Goal: Register for event/course

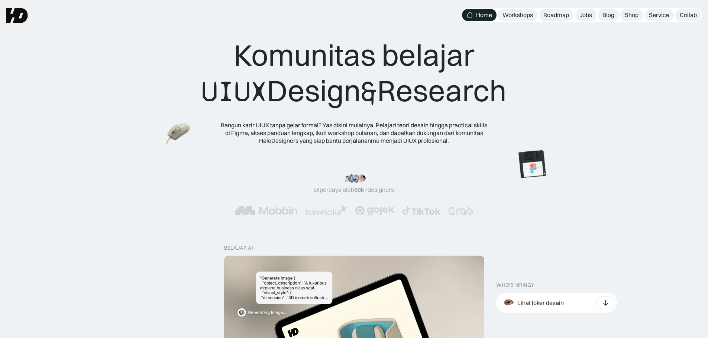
click at [16, 17] on img at bounding box center [17, 15] width 22 height 15
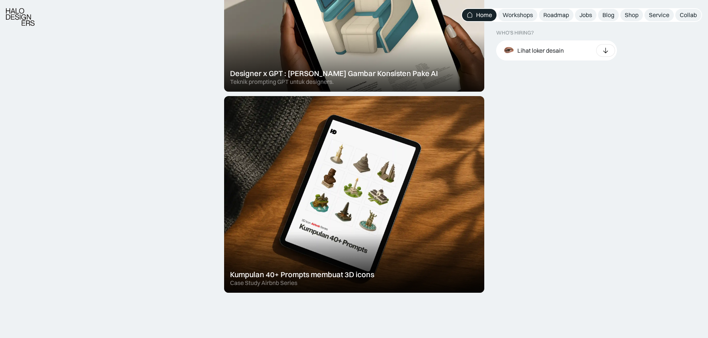
scroll to position [409, 0]
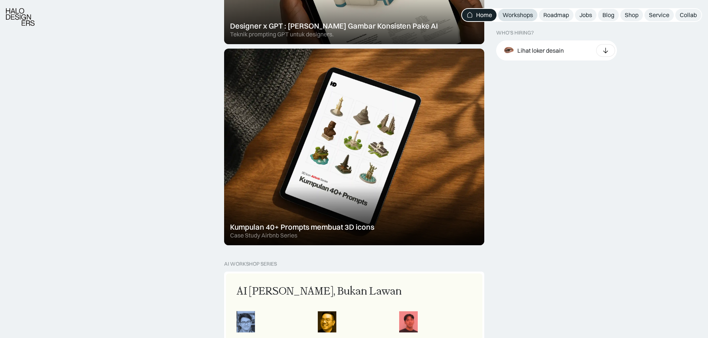
click at [518, 16] on div "Workshops" at bounding box center [517, 15] width 30 height 8
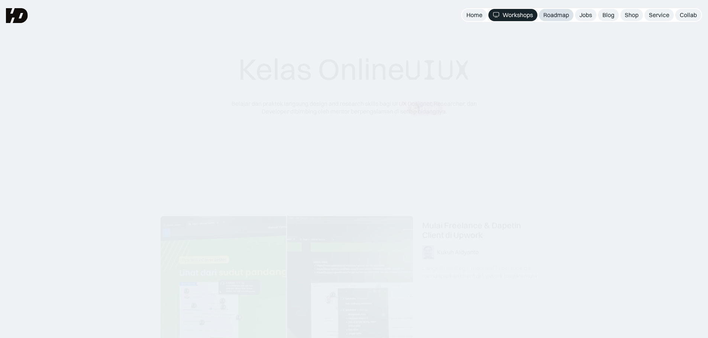
click at [550, 13] on div "Roadmap" at bounding box center [556, 15] width 26 height 8
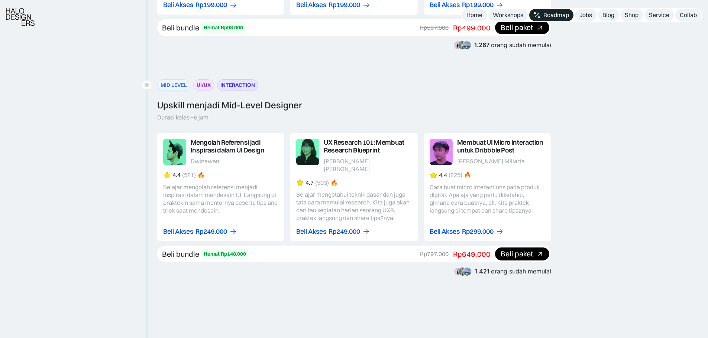
scroll to position [1040, 0]
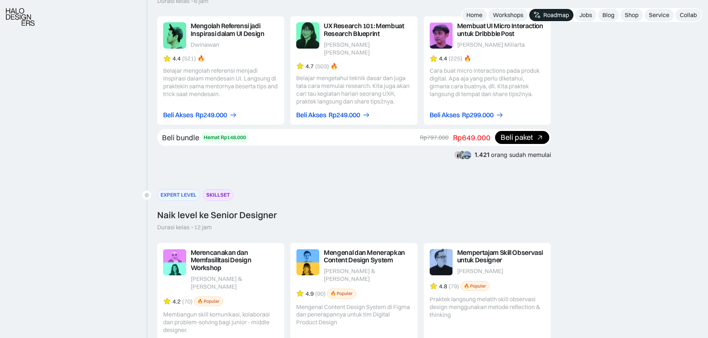
click at [218, 29] on link at bounding box center [220, 70] width 127 height 108
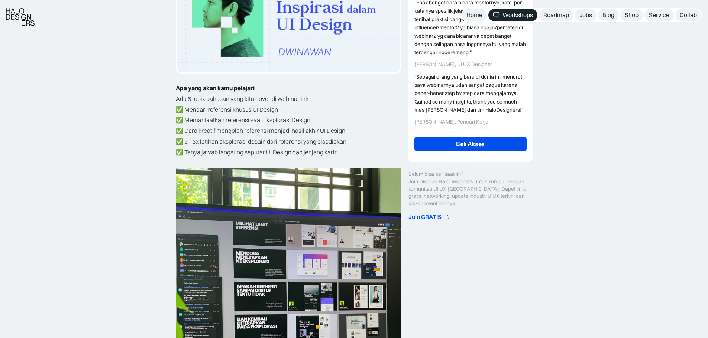
scroll to position [409, 0]
